Goal: Information Seeking & Learning: Learn about a topic

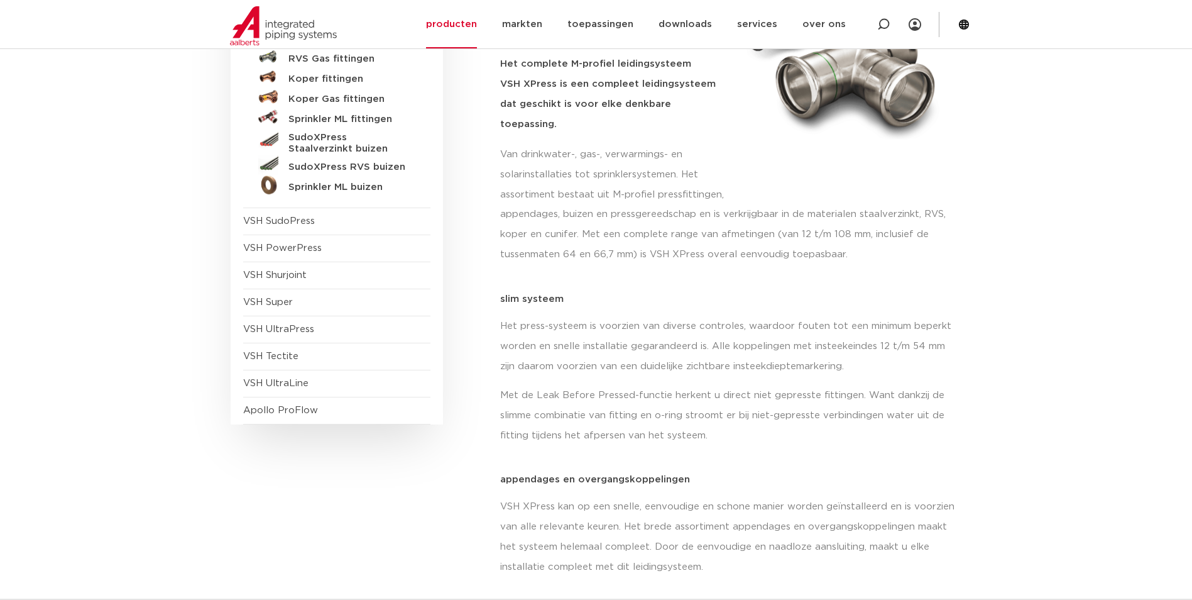
scroll to position [251, 0]
click at [287, 163] on link "SudoXPress RVS buizen" at bounding box center [336, 164] width 187 height 20
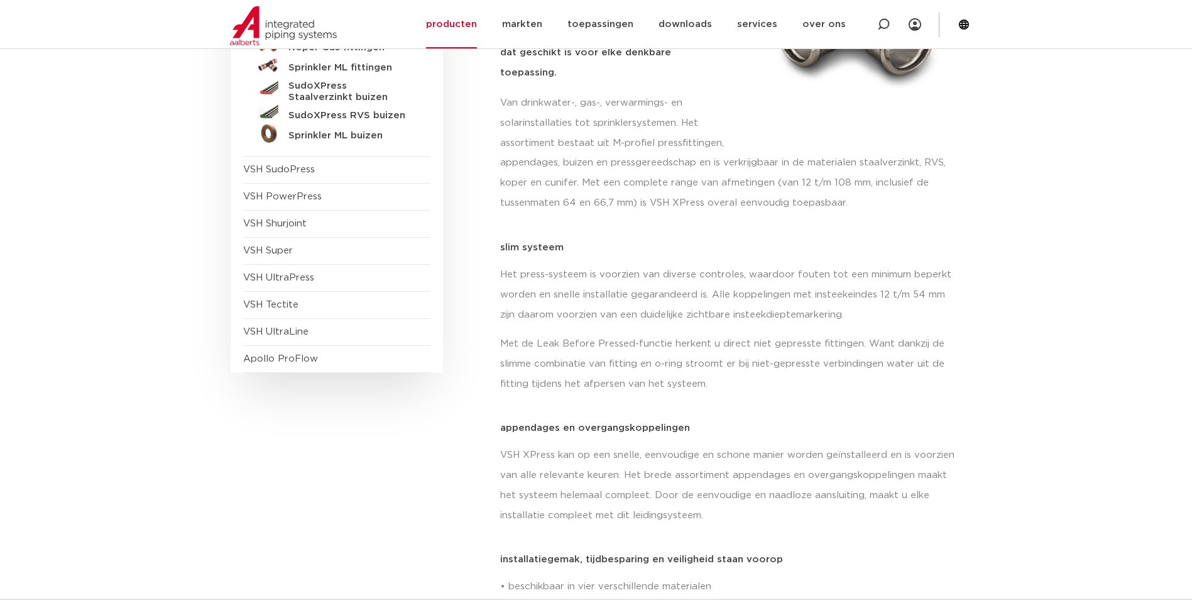
scroll to position [89, 0]
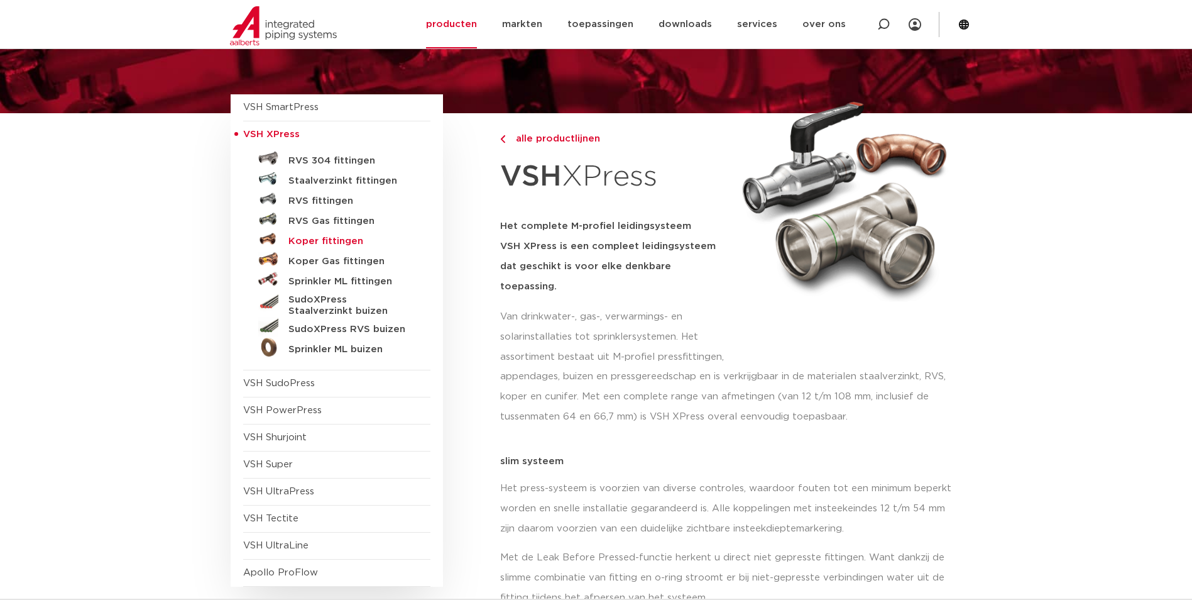
click at [329, 245] on h5 "Koper fittingen" at bounding box center [350, 241] width 124 height 11
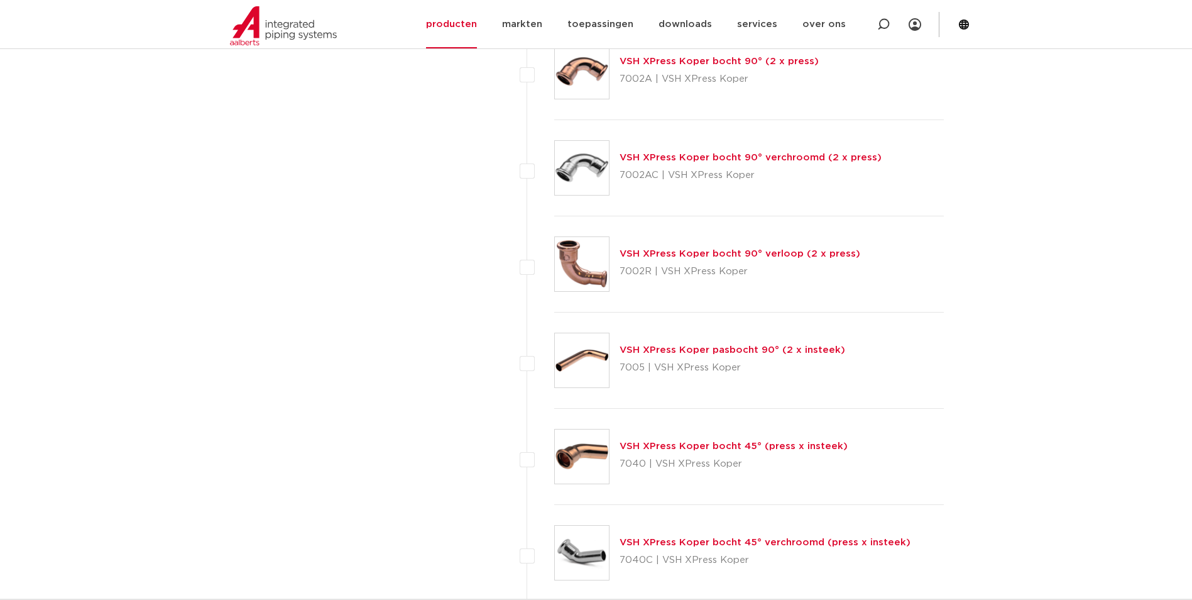
scroll to position [2514, 0]
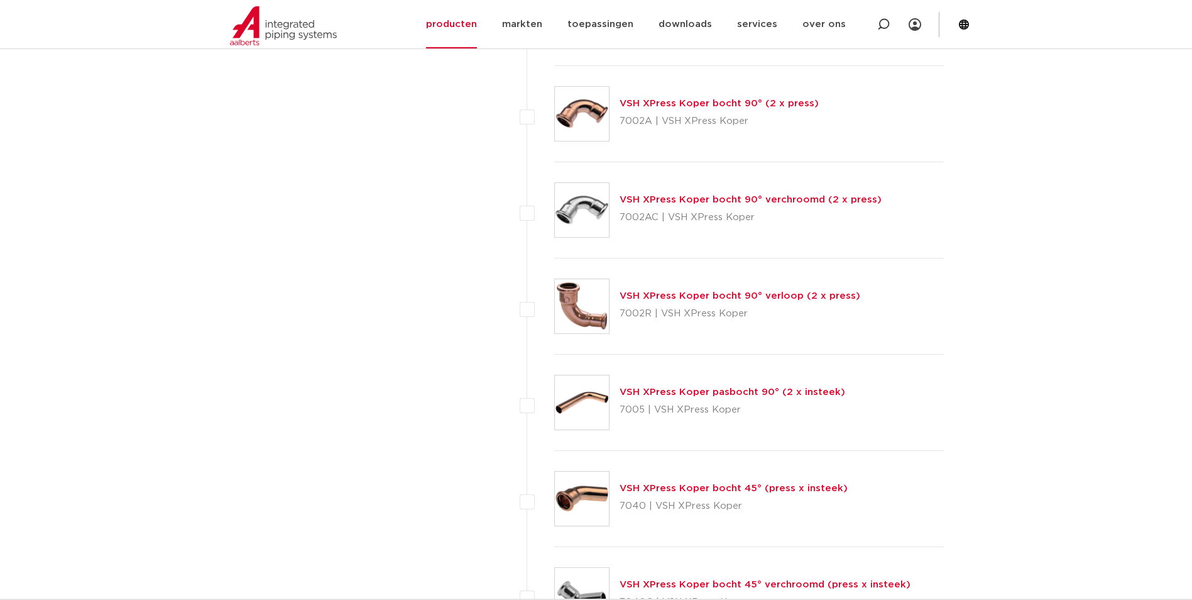
click at [666, 102] on link "VSH XPress Koper bocht 90° (2 x press)" at bounding box center [719, 103] width 199 height 9
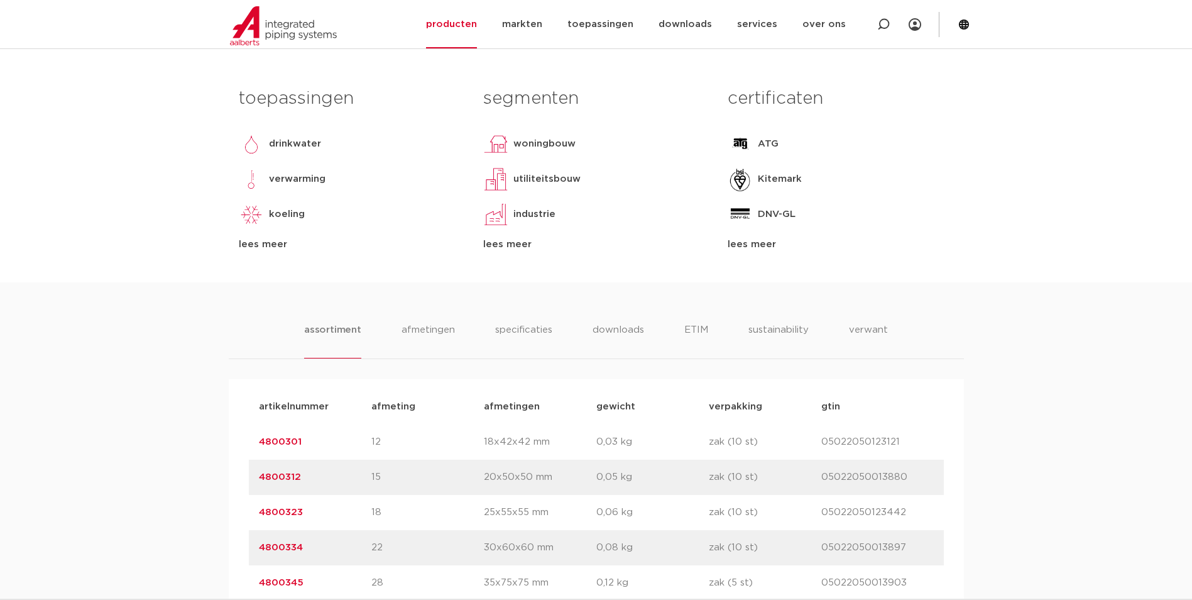
scroll to position [503, 0]
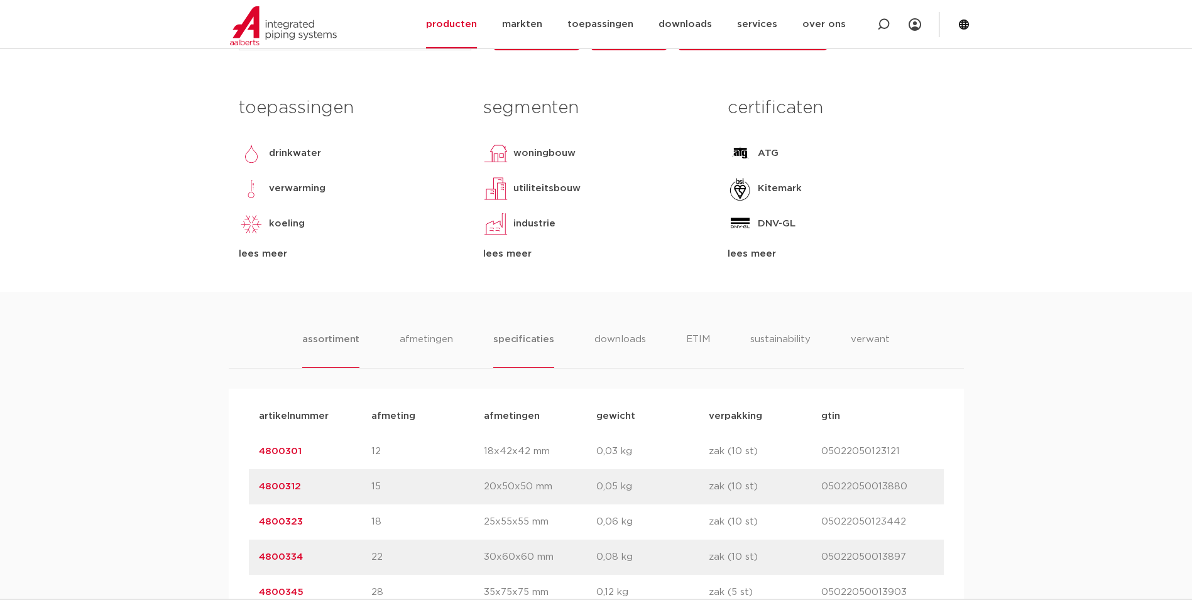
drag, startPoint x: 485, startPoint y: 339, endPoint x: 505, endPoint y: 336, distance: 21.0
click at [486, 339] on ul "assortiment afmetingen specificaties downloads ETIM sustainability verwant" at bounding box center [595, 350] width 587 height 36
click at [415, 334] on li "afmetingen" at bounding box center [428, 350] width 55 height 36
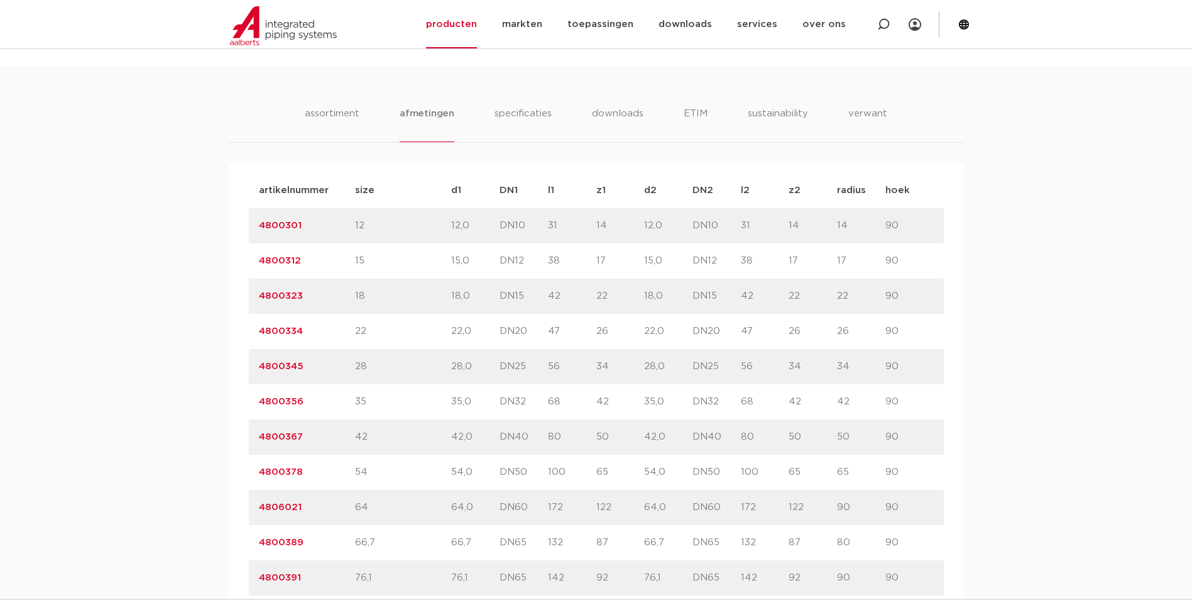
scroll to position [754, 0]
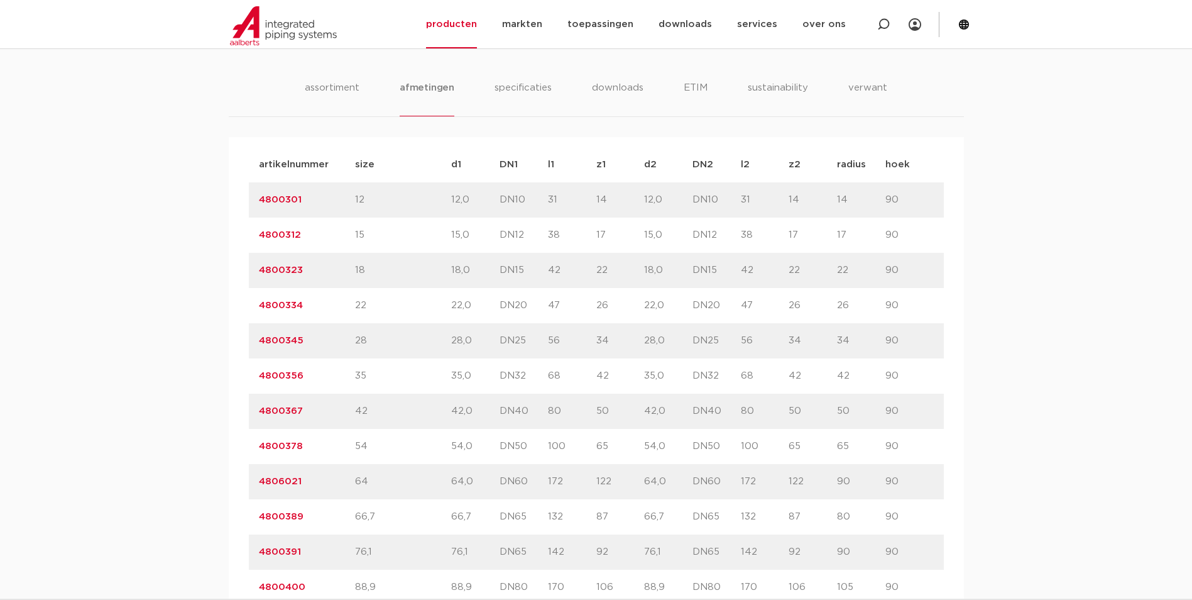
click at [376, 406] on p "42" at bounding box center [403, 411] width 96 height 15
click at [358, 409] on p "42" at bounding box center [403, 411] width 96 height 15
click at [358, 407] on p "42" at bounding box center [403, 411] width 96 height 15
click at [387, 451] on p "54" at bounding box center [403, 446] width 96 height 15
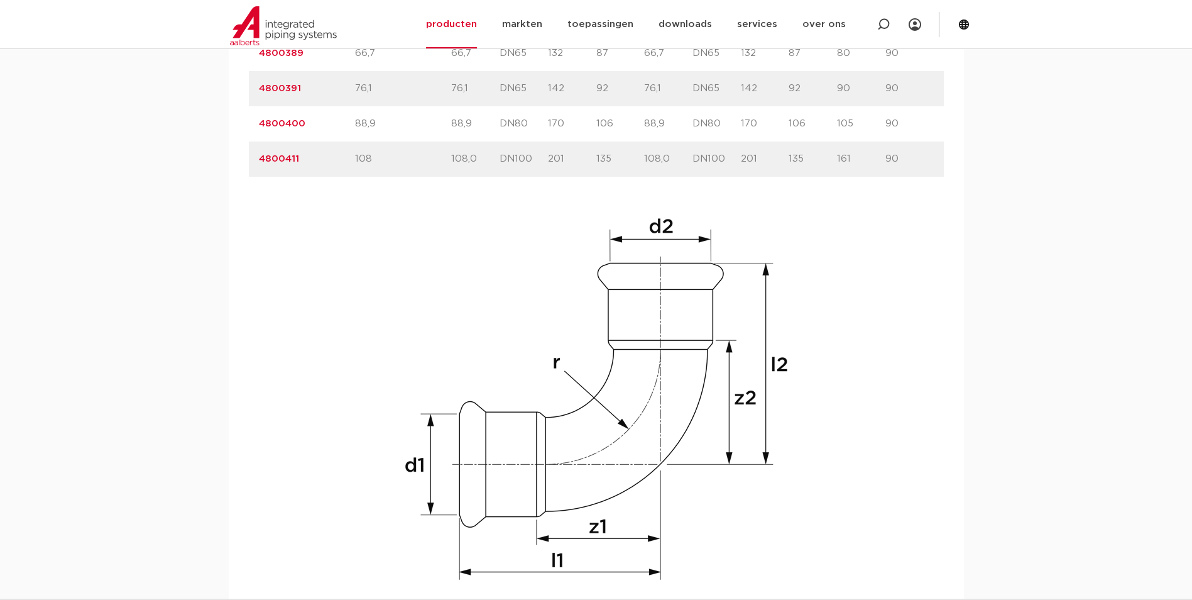
scroll to position [1257, 0]
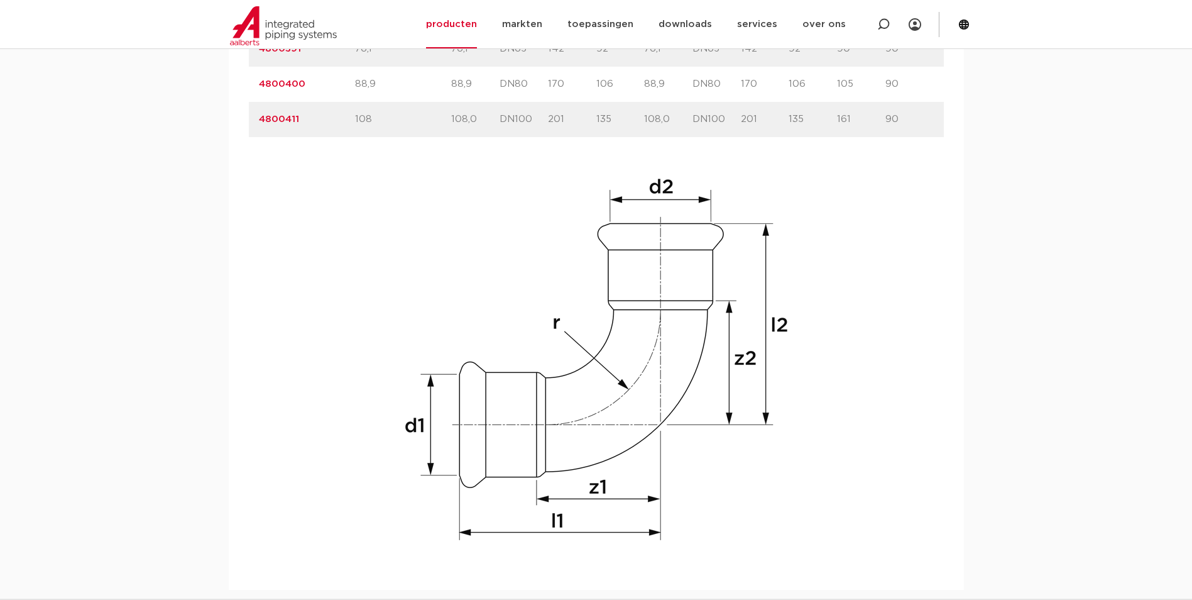
click at [0, 500] on html "Zoeken NIEUW: myIPS is beschikbaar meer info sluiten producten markten toepassi…" at bounding box center [596, 45] width 1192 height 2605
